Goal: Information Seeking & Learning: Learn about a topic

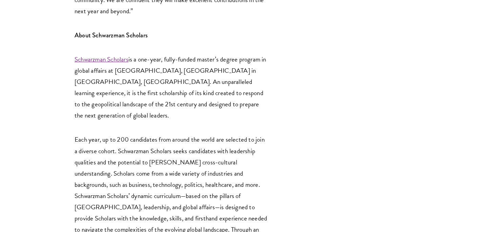
scroll to position [1431, 0]
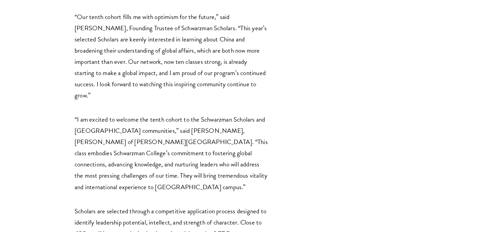
scroll to position [1137, 0]
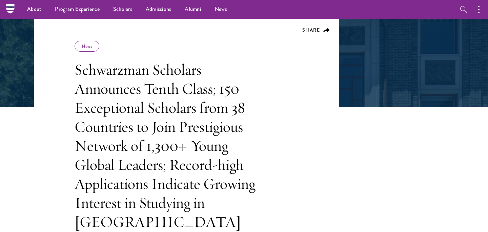
scroll to position [0, 0]
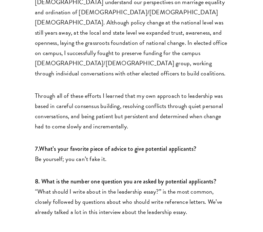
scroll to position [1449, 0]
